Goal: Information Seeking & Learning: Learn about a topic

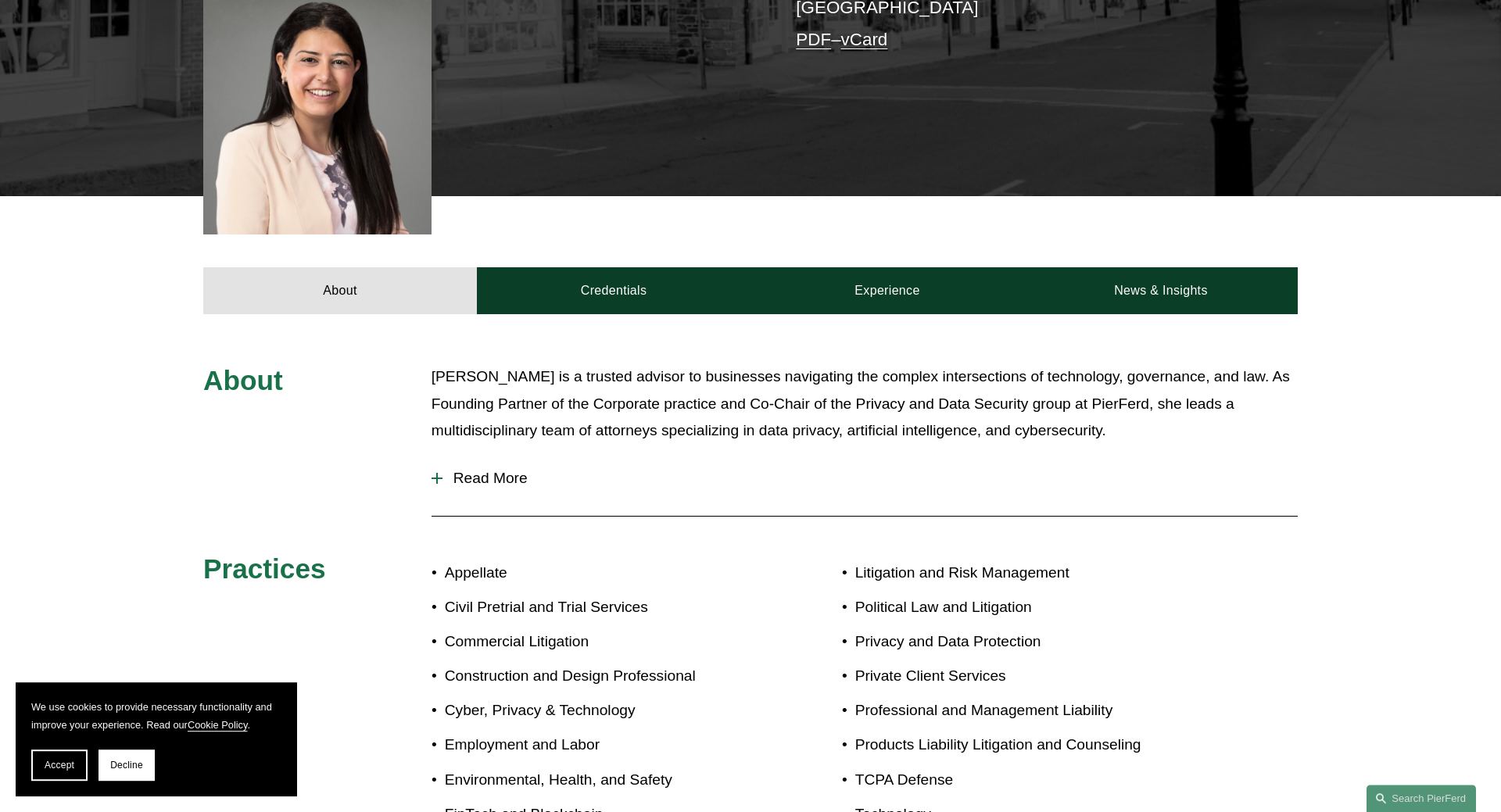
scroll to position [478, 0]
click at [670, 269] on link "Credentials" at bounding box center [613, 290] width 273 height 47
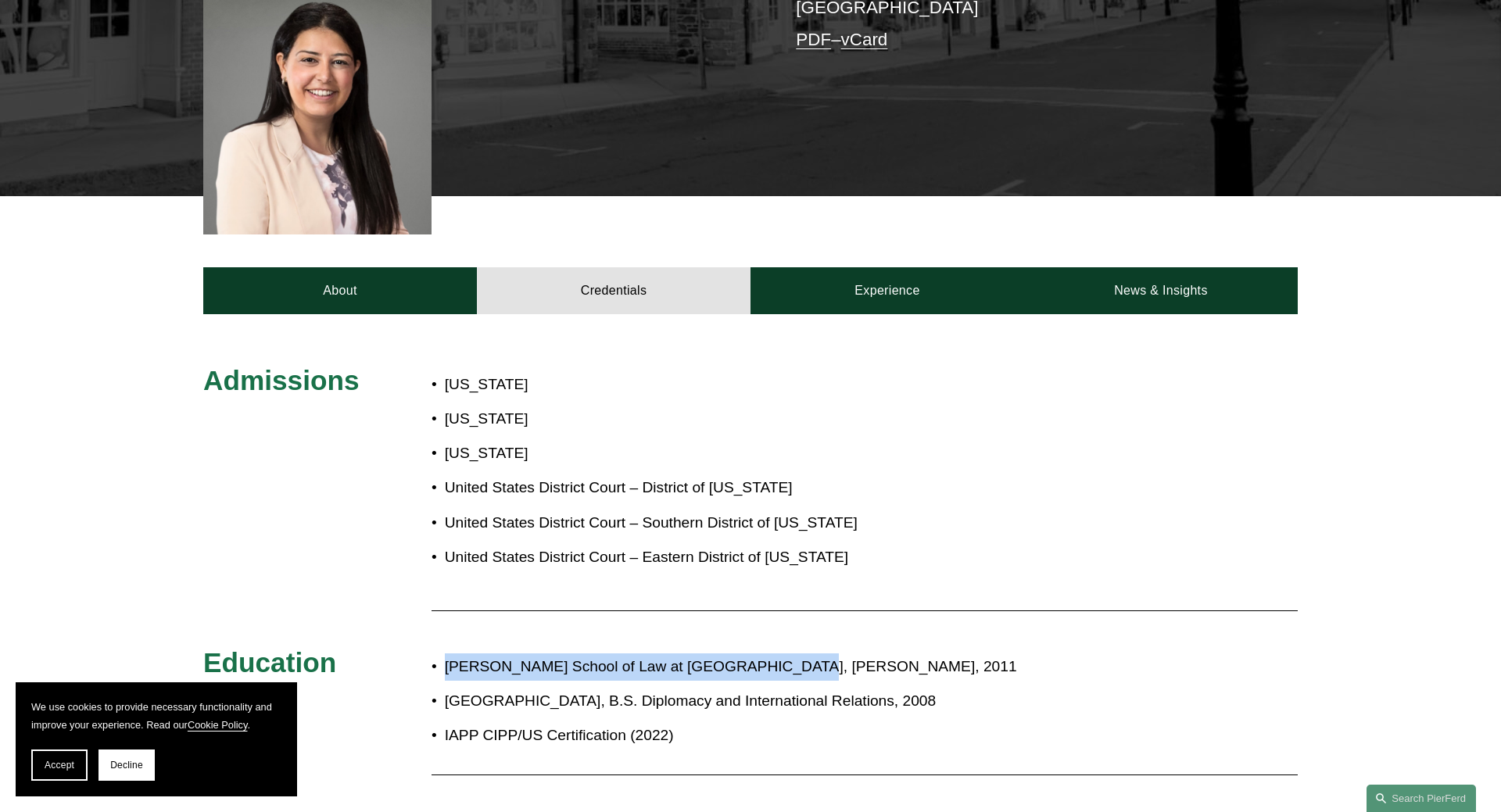
drag, startPoint x: 769, startPoint y: 643, endPoint x: 436, endPoint y: 645, distance: 333.0
click at [445, 653] on p "Elisabeth Haub School of Law at Pace University, J.D., 2011" at bounding box center [803, 667] width 717 height 27
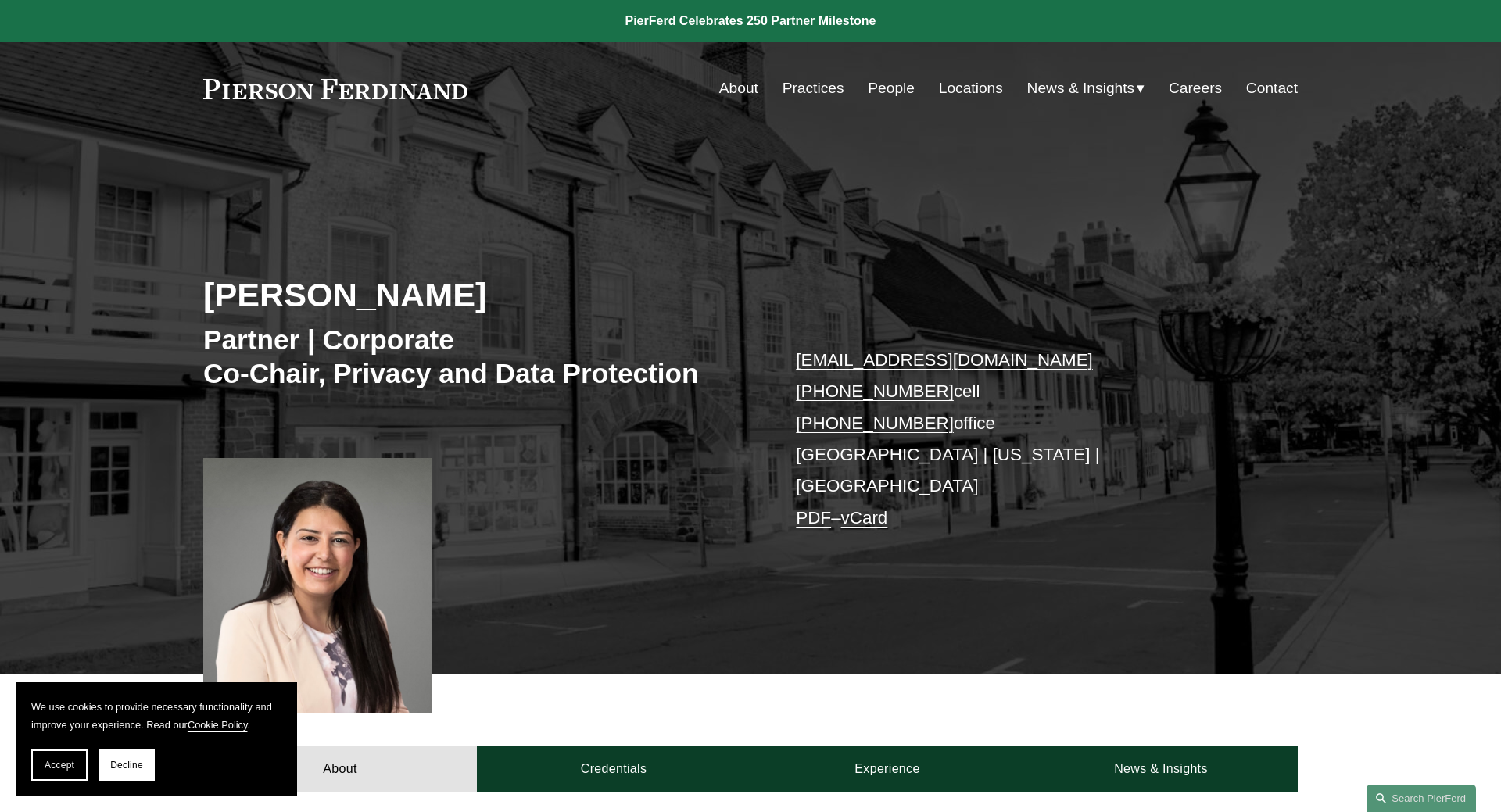
scroll to position [239, 0]
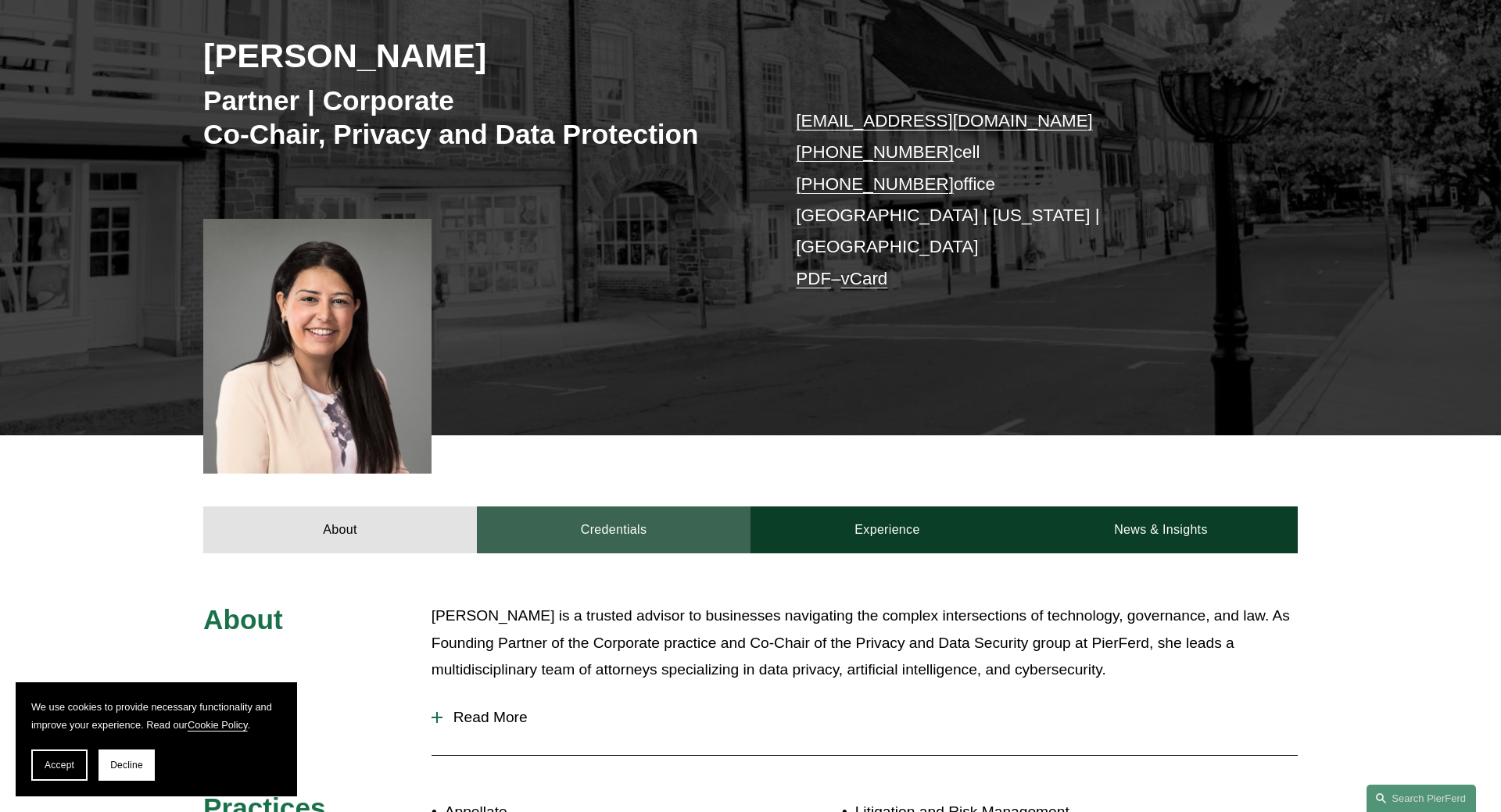
click at [637, 508] on link "Credentials" at bounding box center [613, 530] width 273 height 47
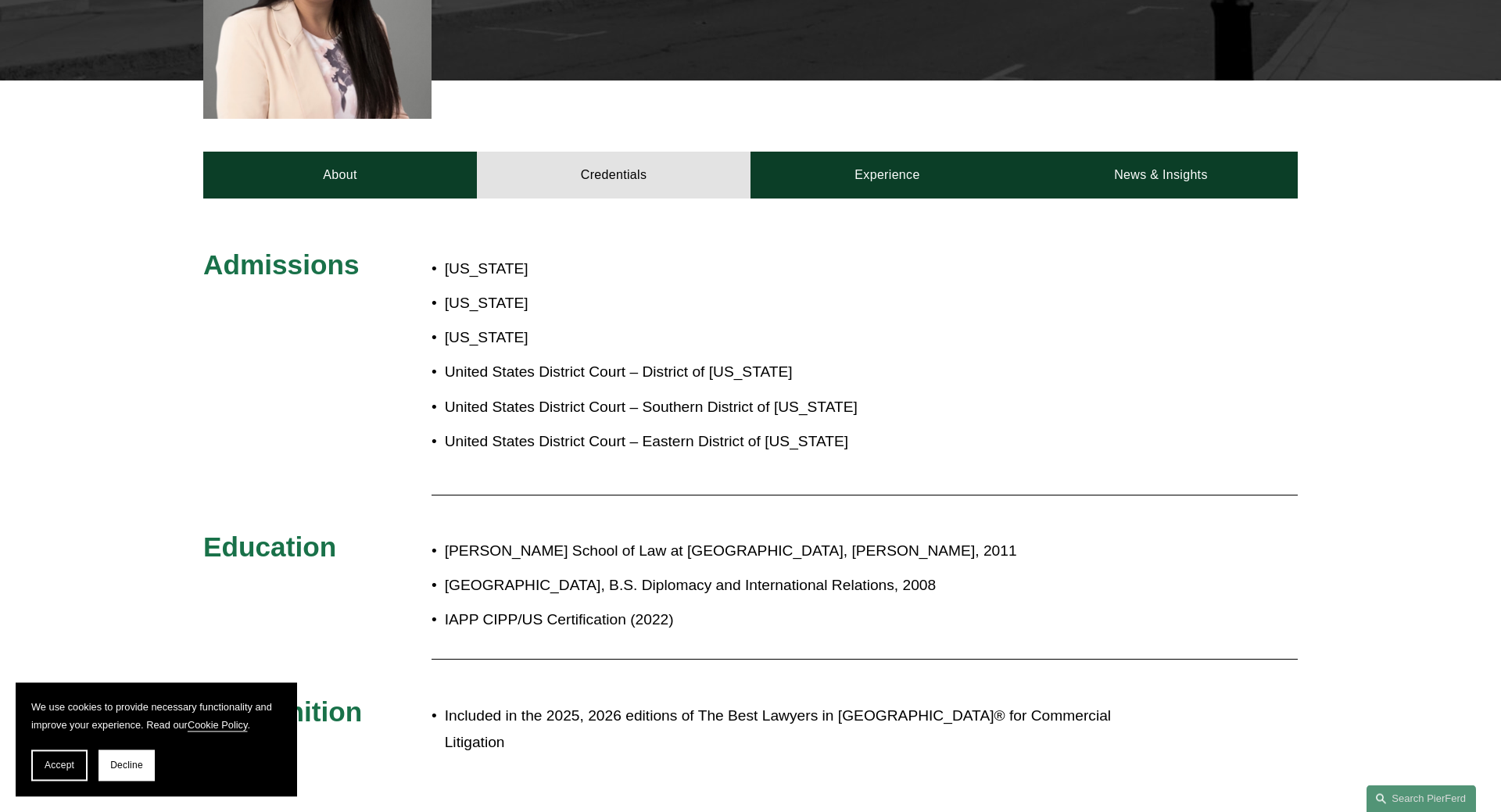
scroll to position [558, 0]
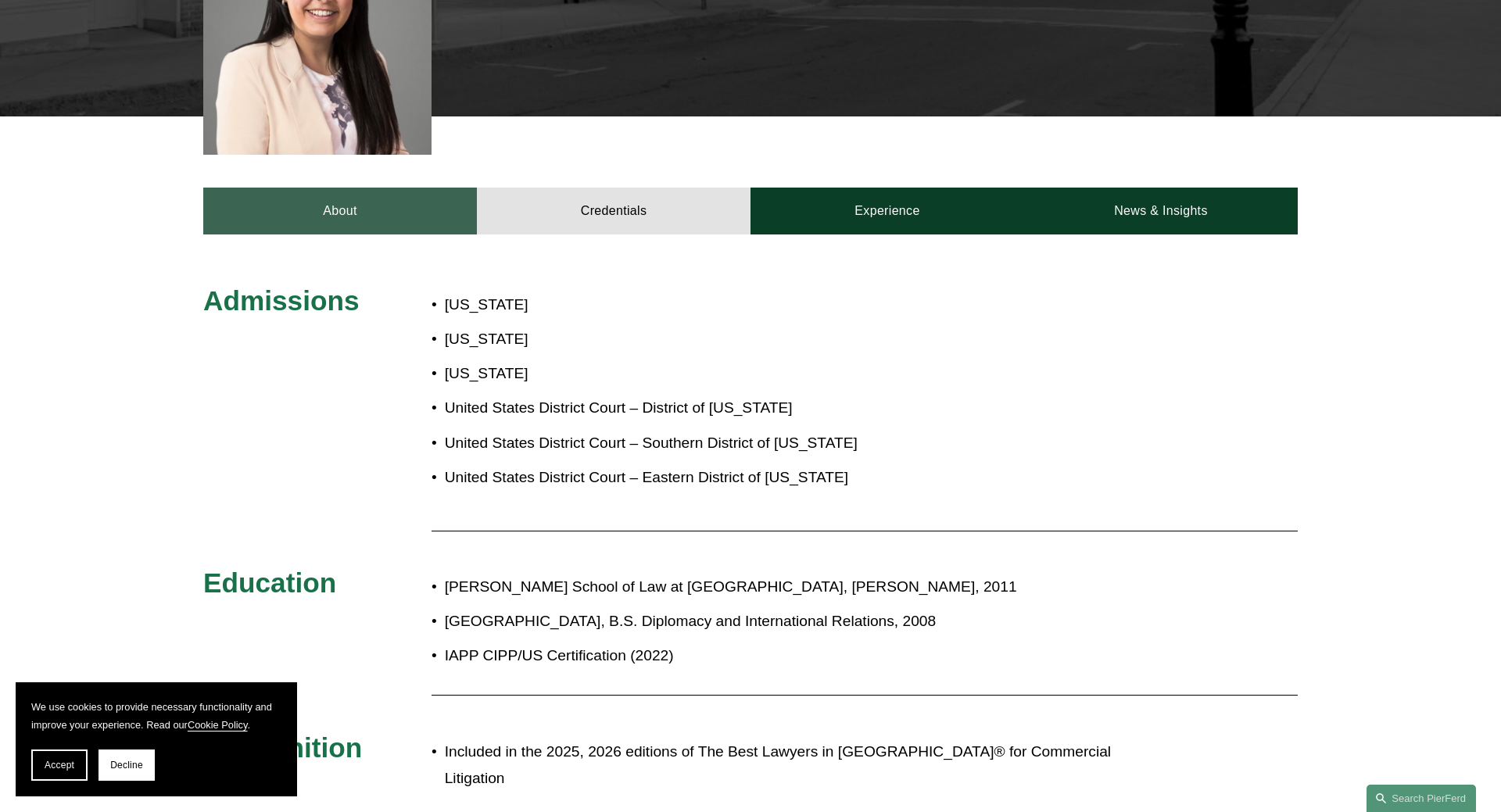
click at [349, 197] on link "About" at bounding box center [340, 210] width 273 height 47
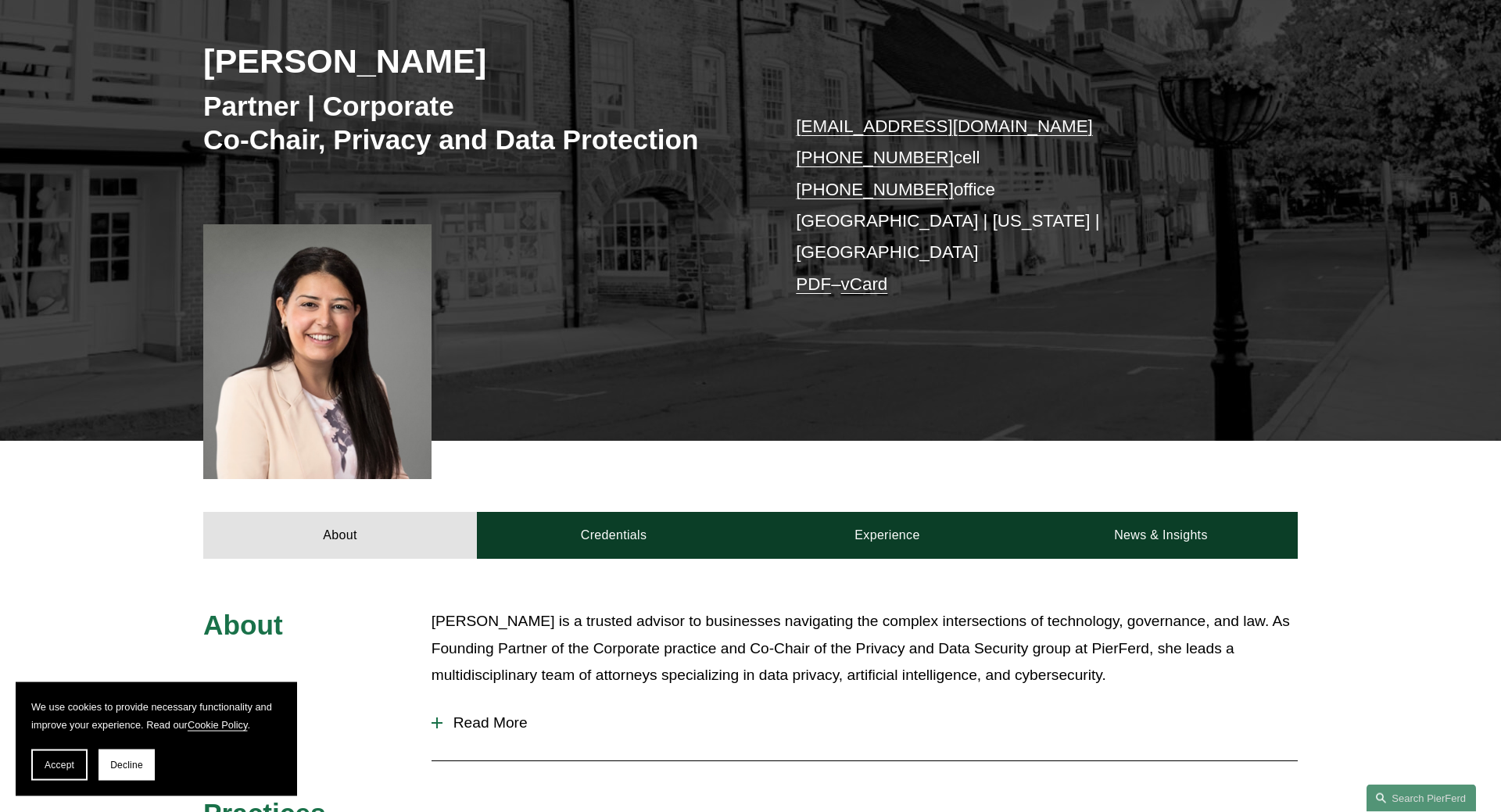
scroll to position [0, 0]
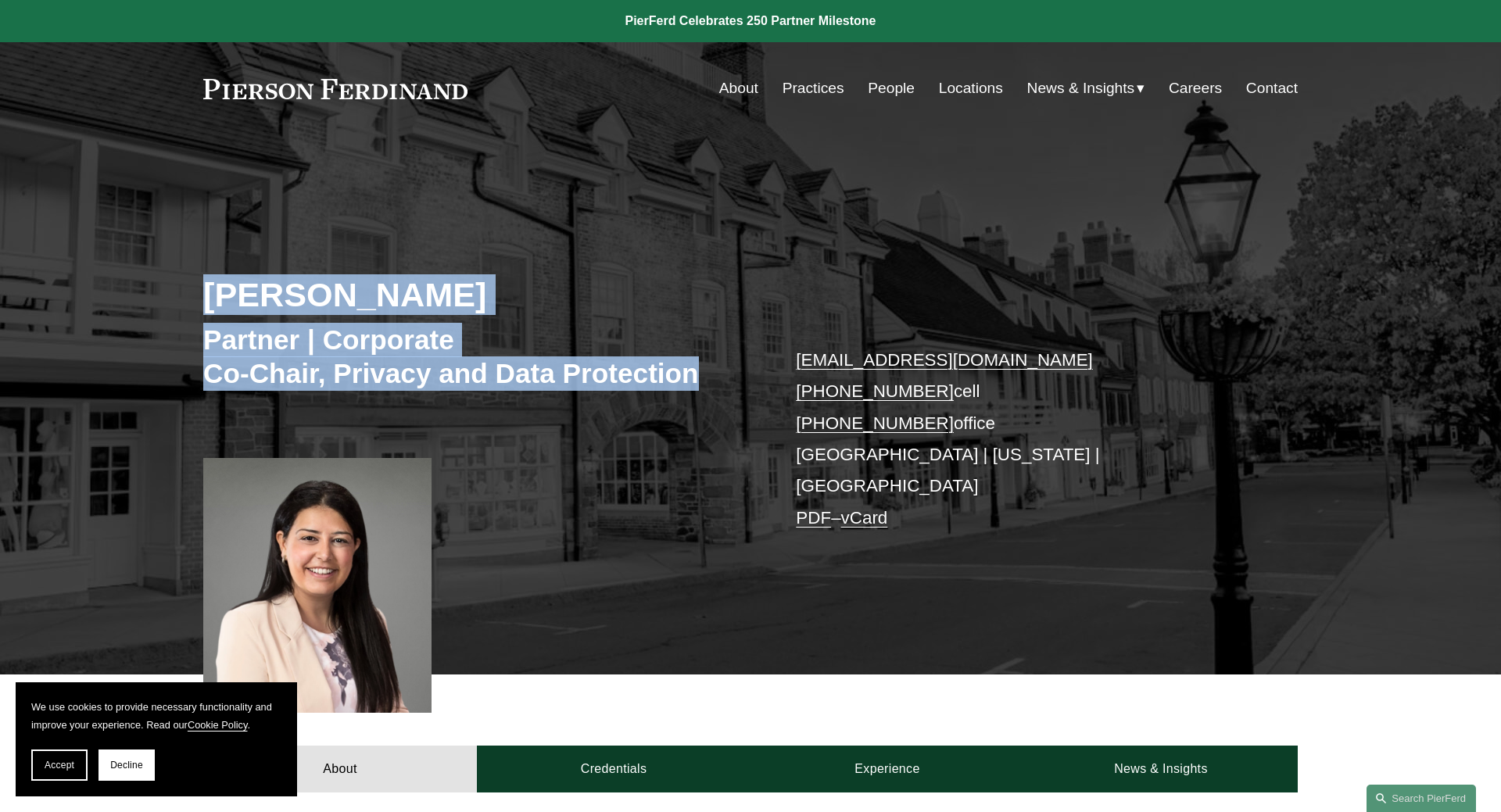
drag, startPoint x: 178, startPoint y: 291, endPoint x: 698, endPoint y: 378, distance: 527.2
click at [698, 378] on div "Maryam Meseha Partner | Corporate Co-Chair, Privacy and Data Protection maryam.…" at bounding box center [750, 427] width 1501 height 495
click at [698, 378] on h3 "Partner | Corporate Co-Chair, Privacy and Data Protection" at bounding box center [477, 356] width 548 height 68
drag, startPoint x: 708, startPoint y: 378, endPoint x: 198, endPoint y: 309, distance: 514.6
click at [198, 309] on div "Maryam Meseha Partner | Corporate Co-Chair, Privacy and Data Protection maryam.…" at bounding box center [750, 427] width 1501 height 495
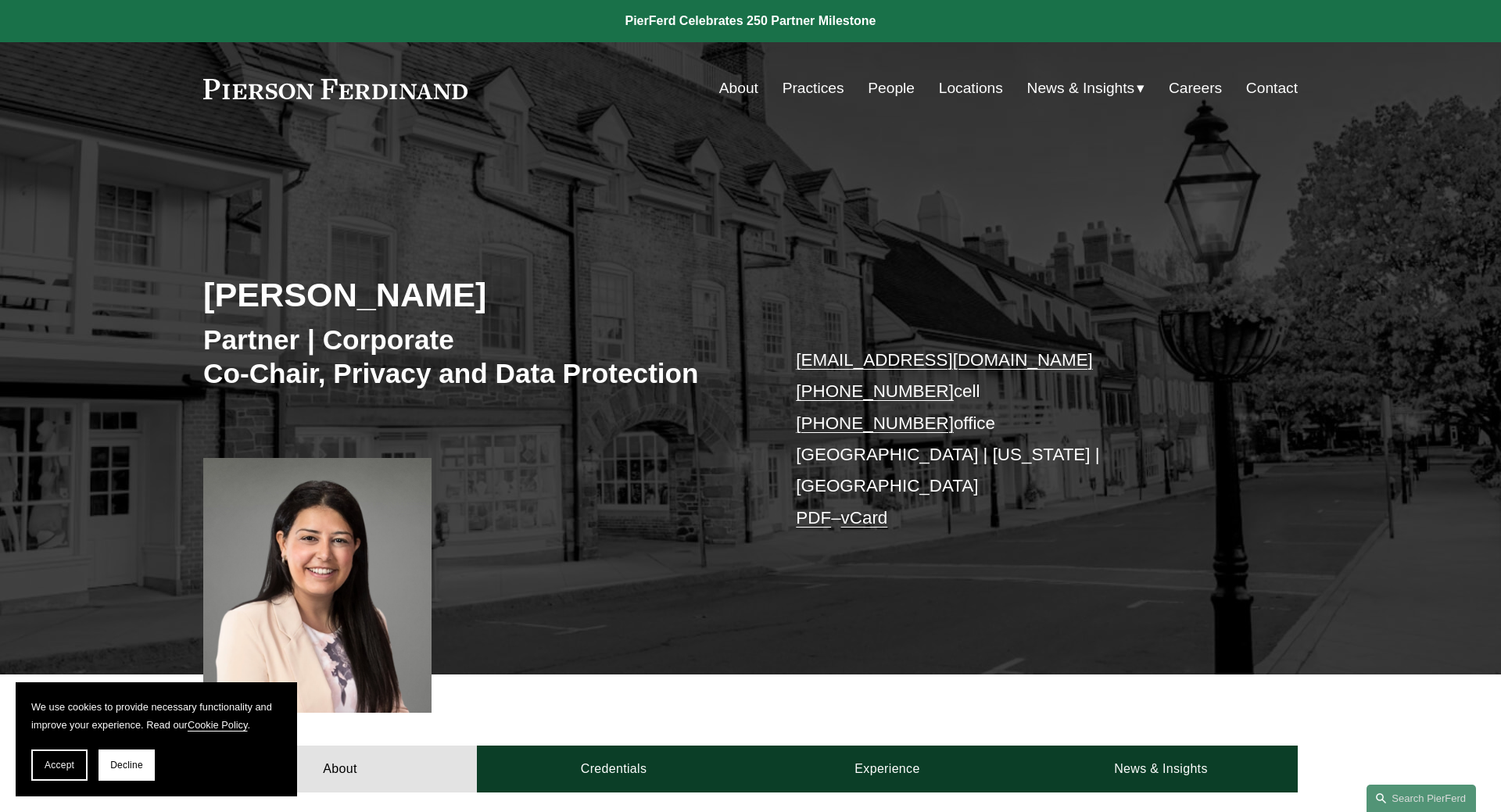
click at [198, 308] on div "Maryam Meseha Partner | Corporate Co-Chair, Privacy and Data Protection maryam.…" at bounding box center [750, 427] width 1501 height 495
click at [811, 86] on link "Practices" at bounding box center [813, 88] width 61 height 29
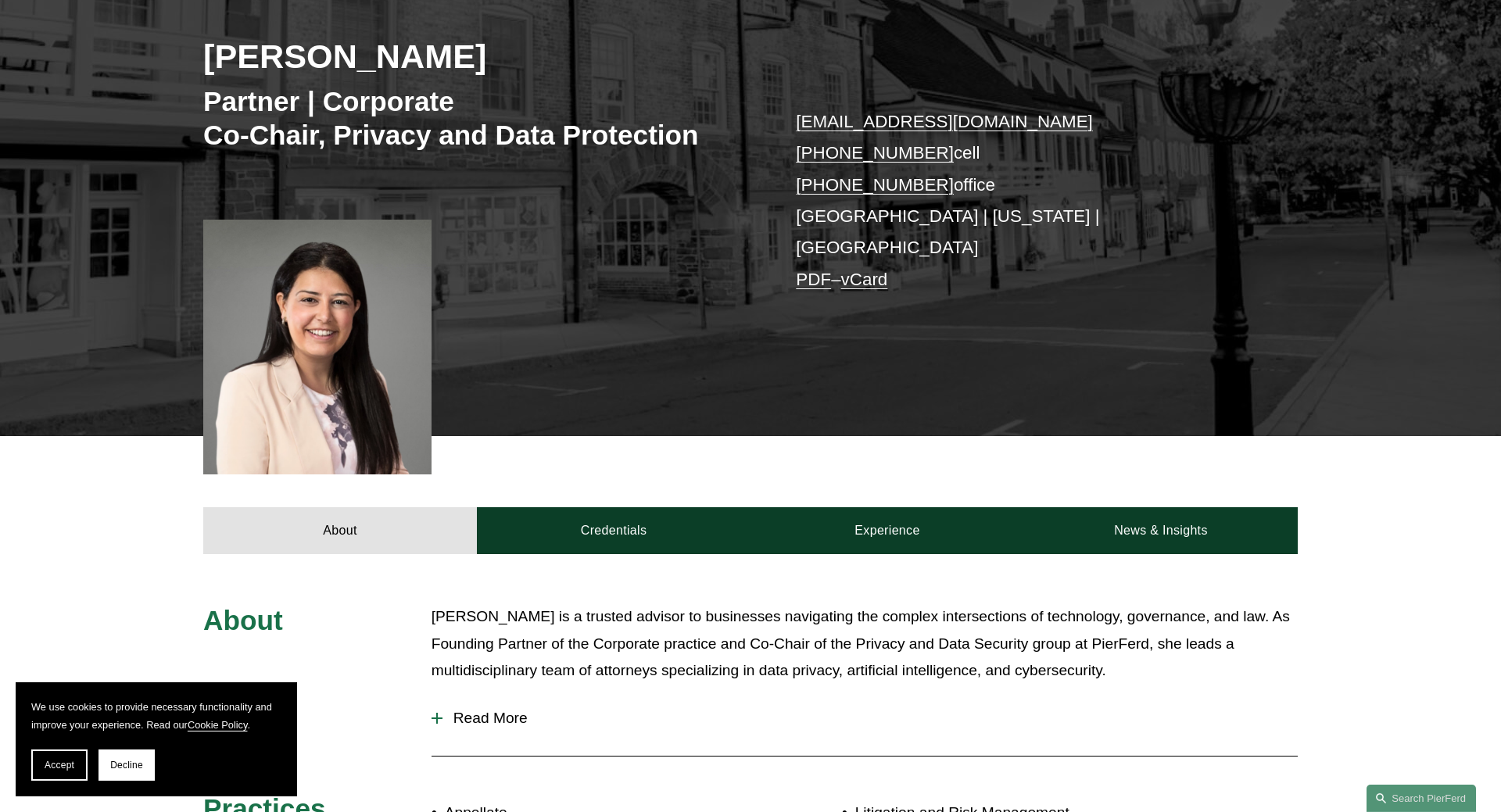
scroll to position [239, 0]
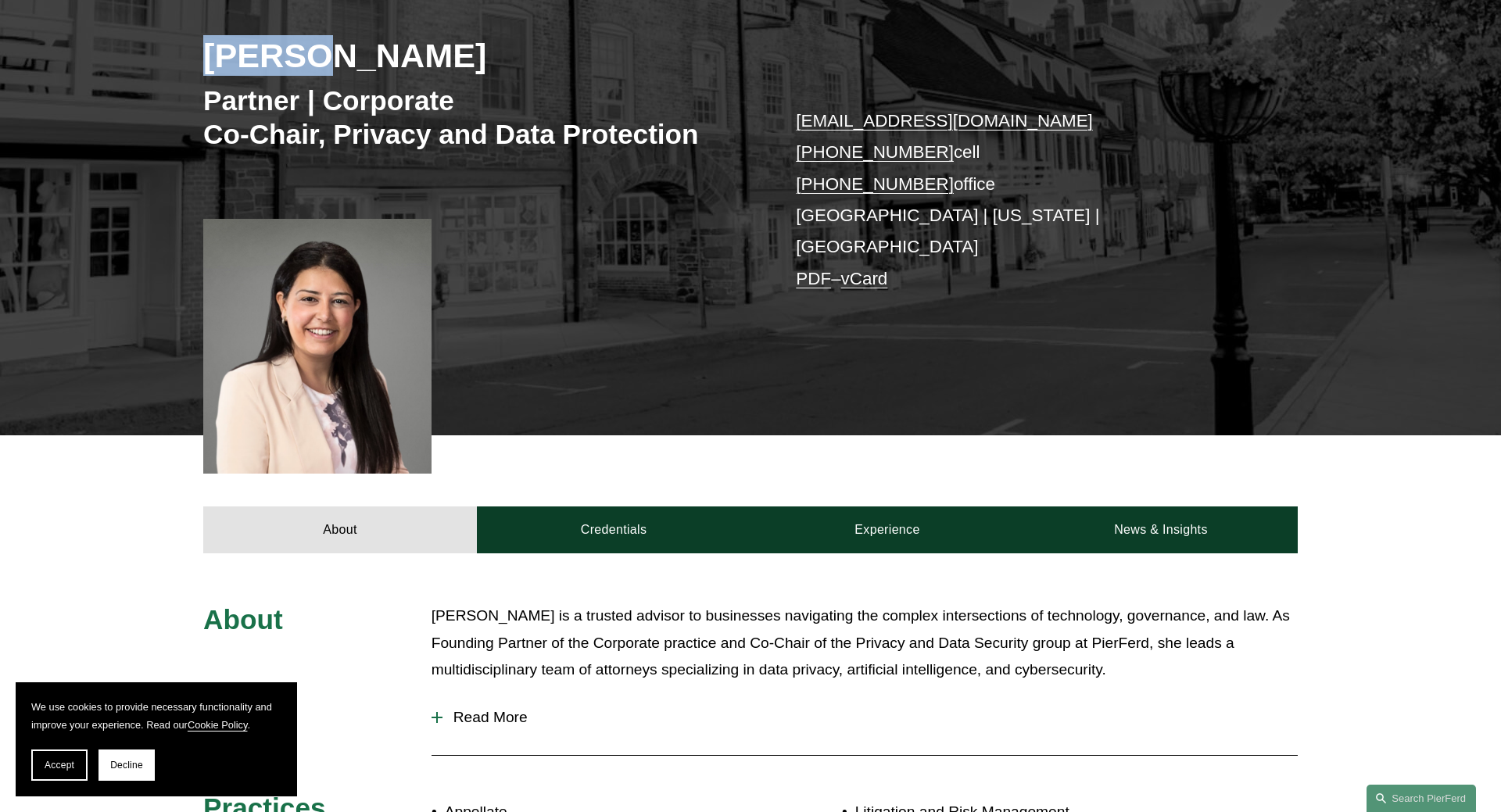
drag, startPoint x: 324, startPoint y: 69, endPoint x: 200, endPoint y: 61, distance: 124.3
click at [200, 61] on div "Maryam Meseha Partner | Corporate Co-Chair, Privacy and Data Protection maryam.…" at bounding box center [750, 187] width 1501 height 495
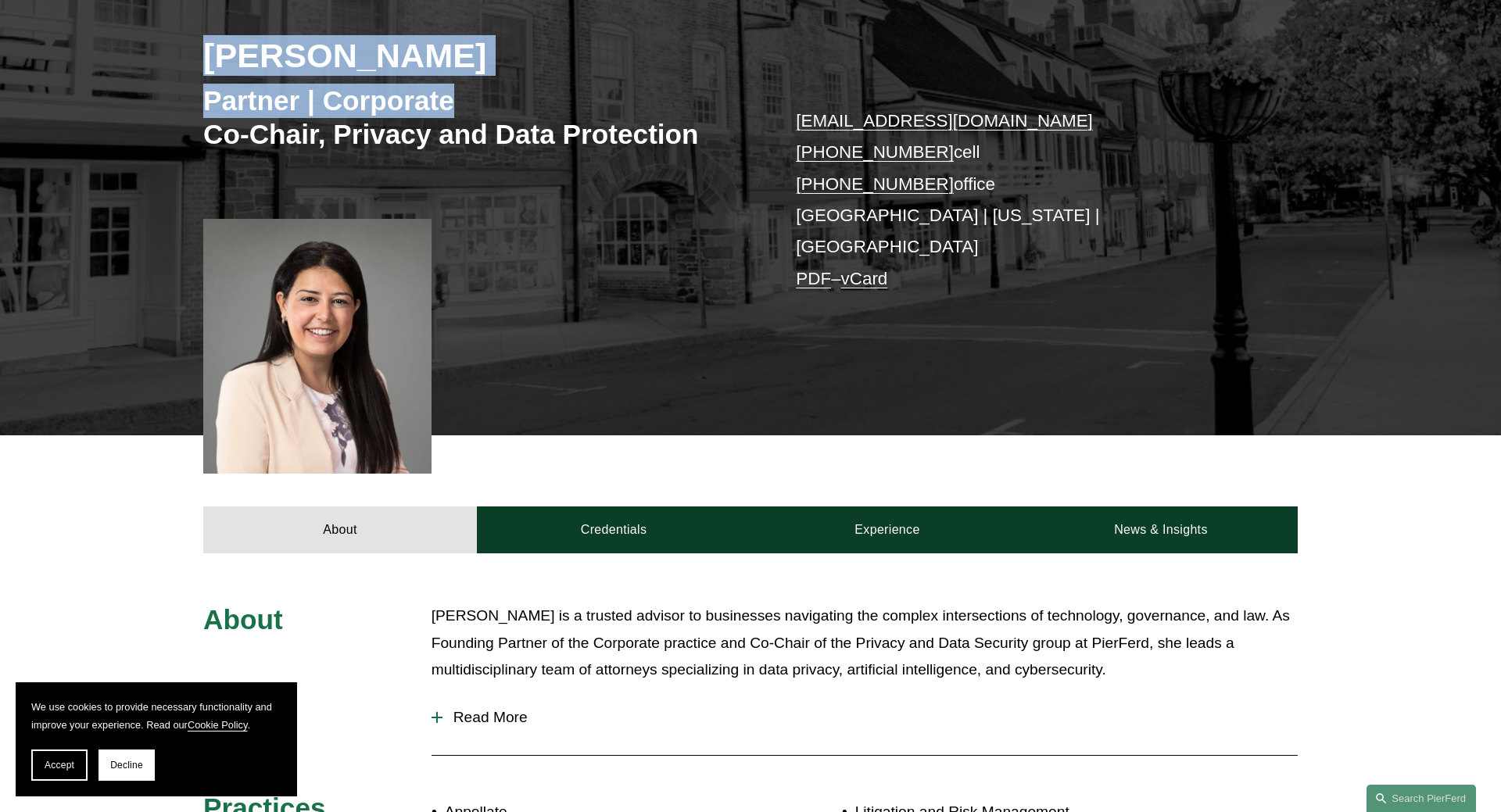
drag, startPoint x: 228, startPoint y: 59, endPoint x: 494, endPoint y: 84, distance: 267.2
click at [494, 84] on div "Maryam Meseha Partner | Corporate Co-Chair, Privacy and Data Protection maryam.…" at bounding box center [750, 187] width 1501 height 495
click at [494, 84] on h3 "Partner | Corporate Co-Chair, Privacy and Data Protection" at bounding box center [477, 117] width 548 height 68
drag, startPoint x: 476, startPoint y: 70, endPoint x: 158, endPoint y: 60, distance: 318.2
click at [158, 60] on div "Maryam Meseha Partner | Corporate Co-Chair, Privacy and Data Protection maryam.…" at bounding box center [750, 187] width 1501 height 495
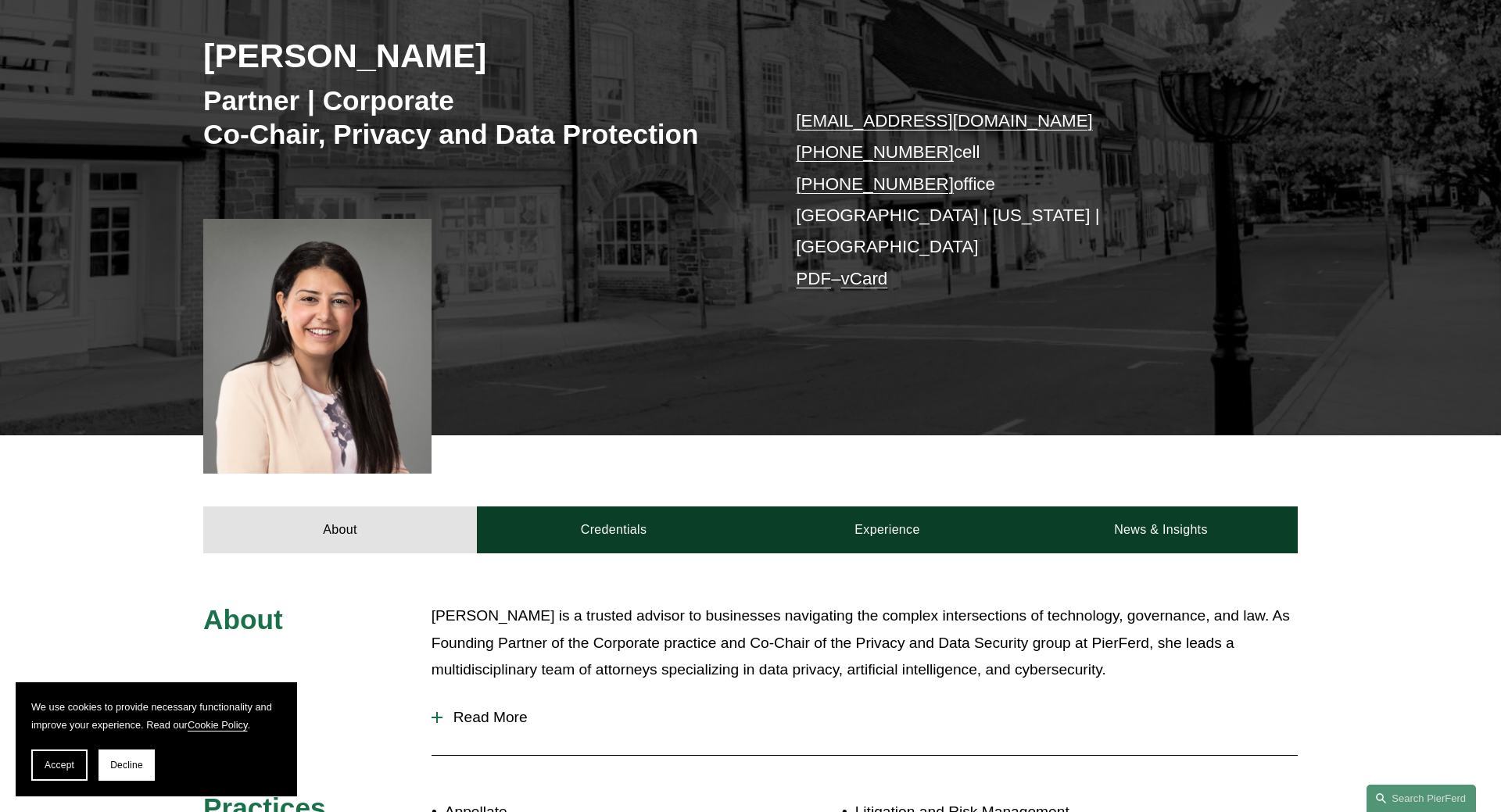
click at [157, 60] on div "Maryam Meseha Partner | Corporate Co-Chair, Privacy and Data Protection maryam.…" at bounding box center [750, 187] width 1501 height 495
drag, startPoint x: 229, startPoint y: 52, endPoint x: 594, endPoint y: 77, distance: 365.9
click at [594, 77] on div "Maryam Meseha Partner | Corporate Co-Chair, Privacy and Data Protection maryam.…" at bounding box center [750, 187] width 1501 height 495
click at [594, 77] on div "Maryam Meseha" at bounding box center [477, 58] width 548 height 47
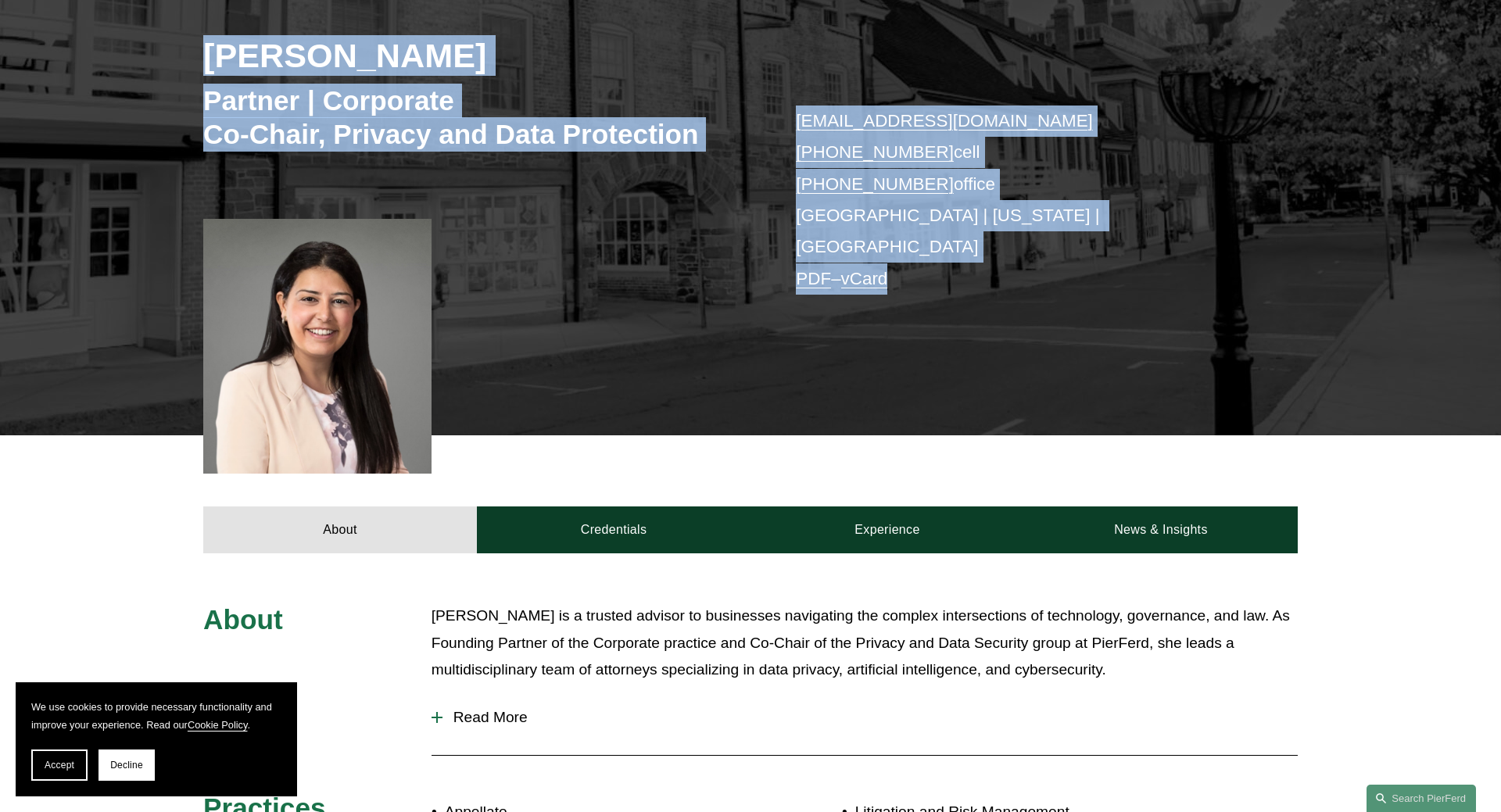
drag, startPoint x: 181, startPoint y: 54, endPoint x: 1285, endPoint y: 360, distance: 1145.6
click at [1285, 360] on div "Maryam Meseha Partner | Corporate Co-Chair, Privacy and Data Protection maryam.…" at bounding box center [750, 187] width 1501 height 495
click at [1283, 358] on div "Maryam Meseha Partner | Corporate Co-Chair, Privacy and Data Protection maryam.…" at bounding box center [750, 187] width 1501 height 495
drag, startPoint x: 1248, startPoint y: 329, endPoint x: 2, endPoint y: 76, distance: 1271.4
click at [2, 76] on div "Maryam Meseha Partner | Corporate Co-Chair, Privacy and Data Protection maryam.…" at bounding box center [750, 187] width 1501 height 495
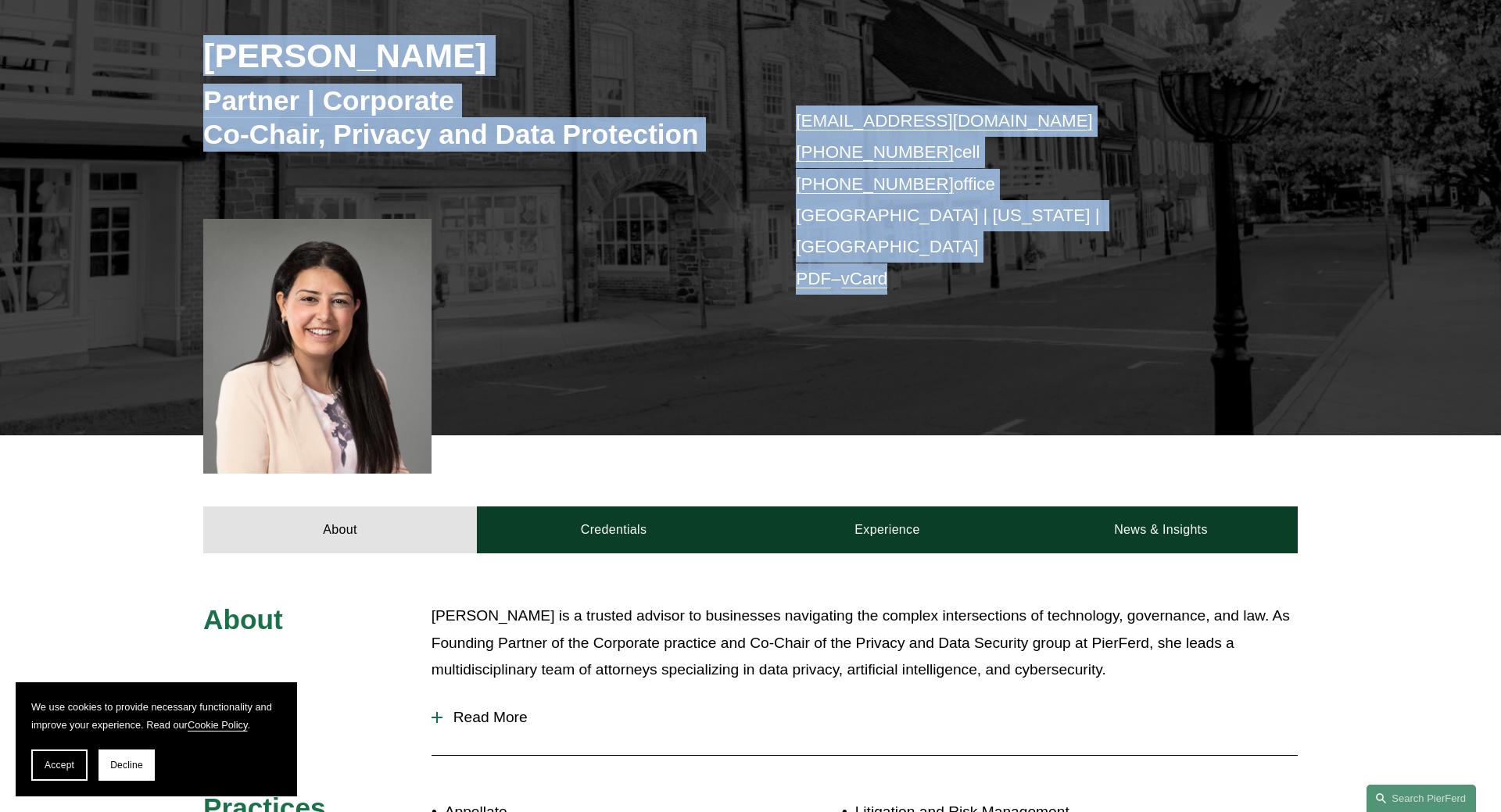
click at [108, 88] on div "Maryam Meseha Partner | Corporate Co-Chair, Privacy and Data Protection maryam.…" at bounding box center [750, 187] width 1501 height 495
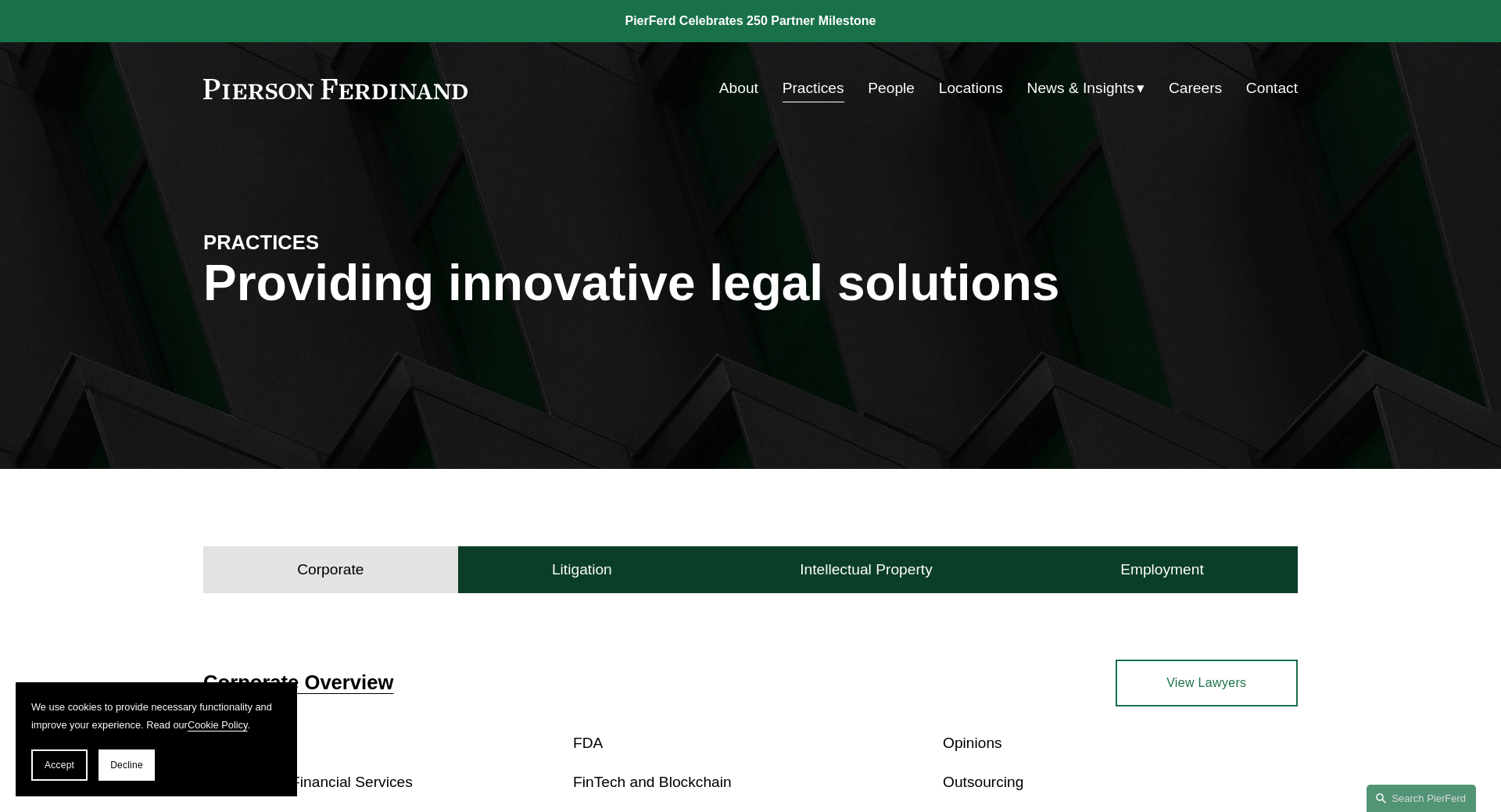
click at [873, 94] on link "People" at bounding box center [891, 88] width 47 height 29
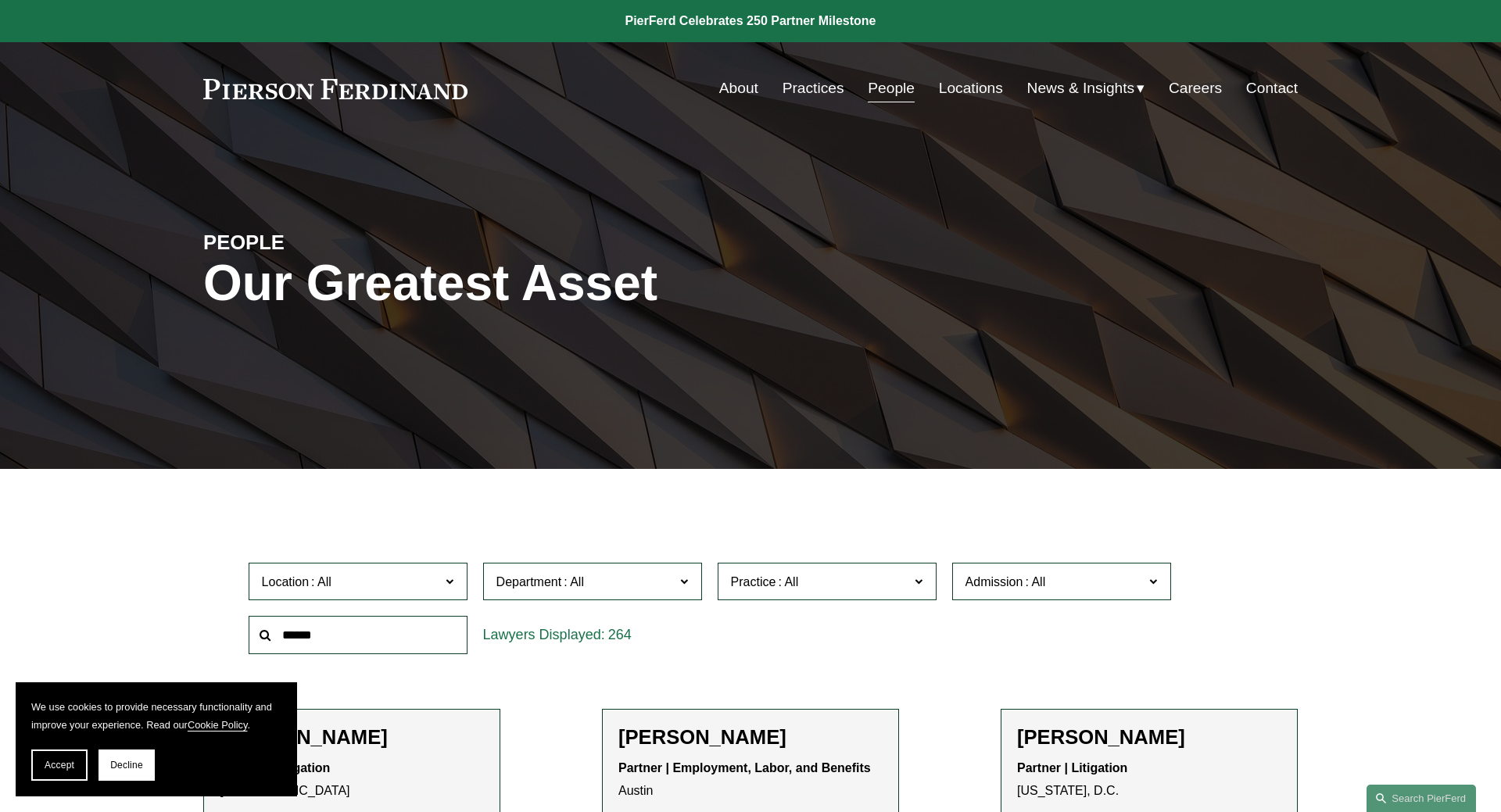
click at [939, 98] on link "Locations" at bounding box center [971, 88] width 64 height 29
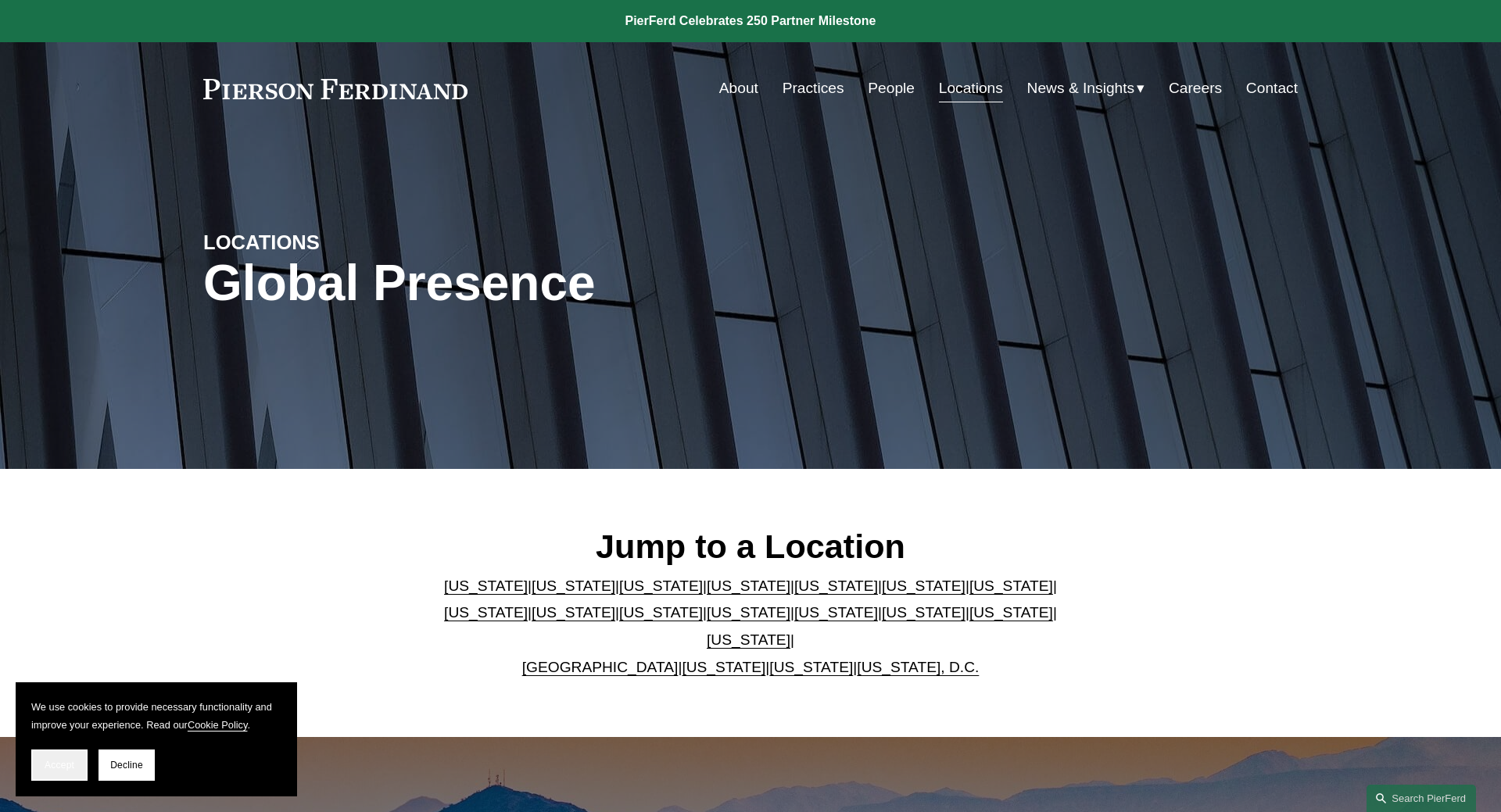
click at [55, 771] on button "Accept" at bounding box center [59, 765] width 57 height 31
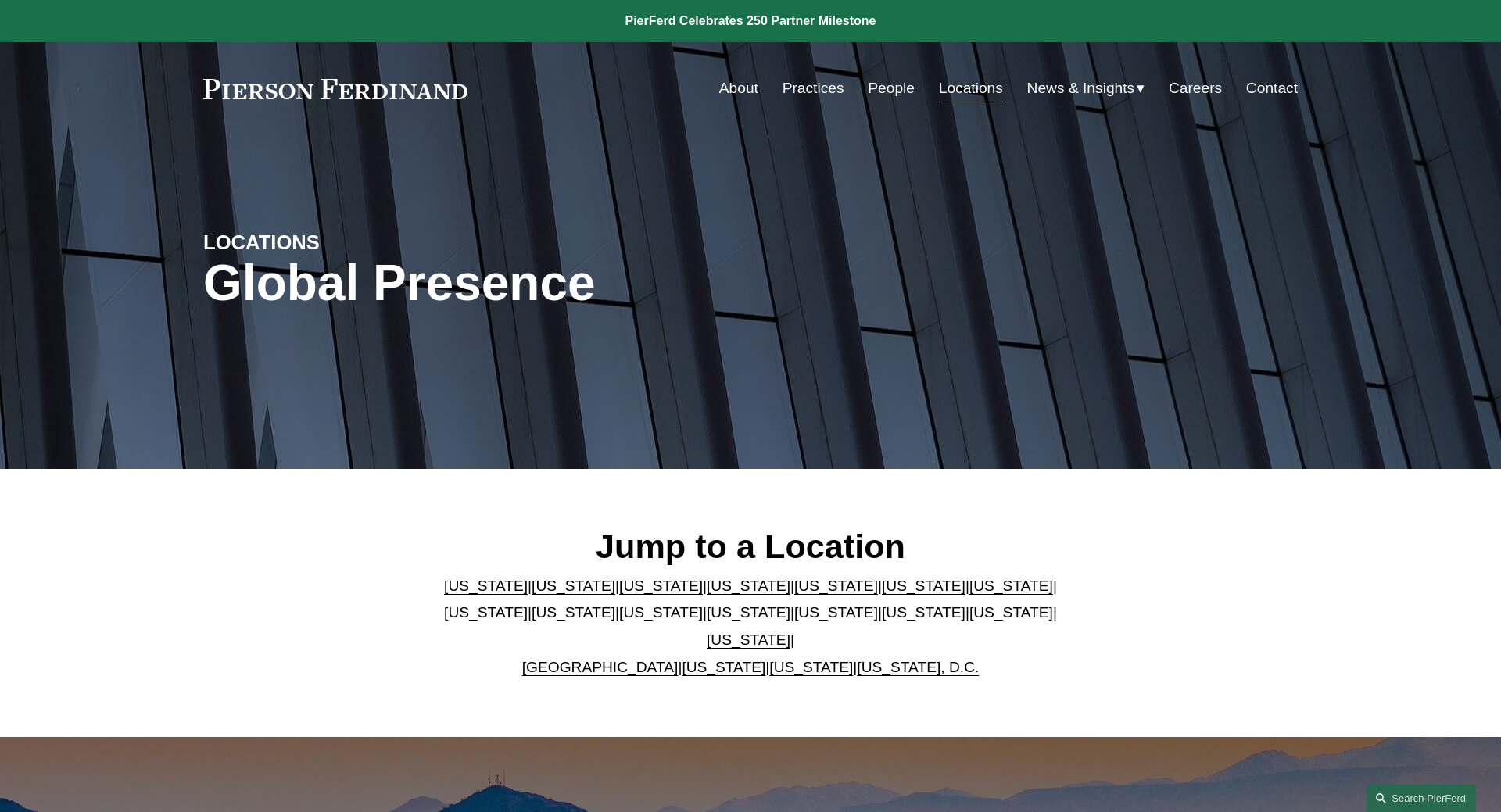
click at [635, 547] on h2 "Jump to a Location" at bounding box center [750, 546] width 639 height 41
click at [643, 547] on h2 "Jump to a Location" at bounding box center [750, 546] width 639 height 41
